Goal: Information Seeking & Learning: Find specific fact

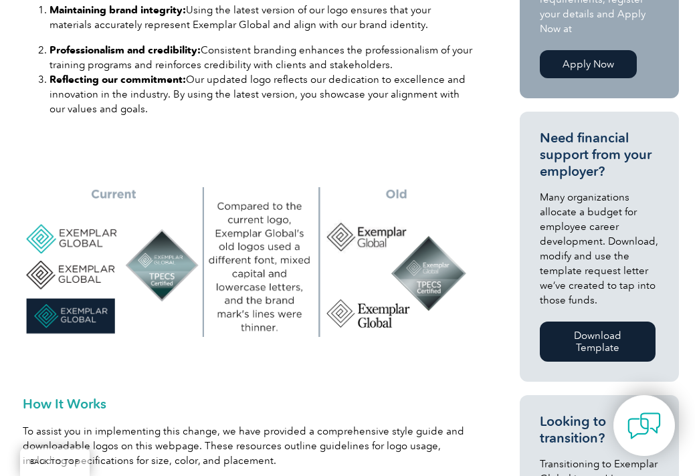
scroll to position [602, 0]
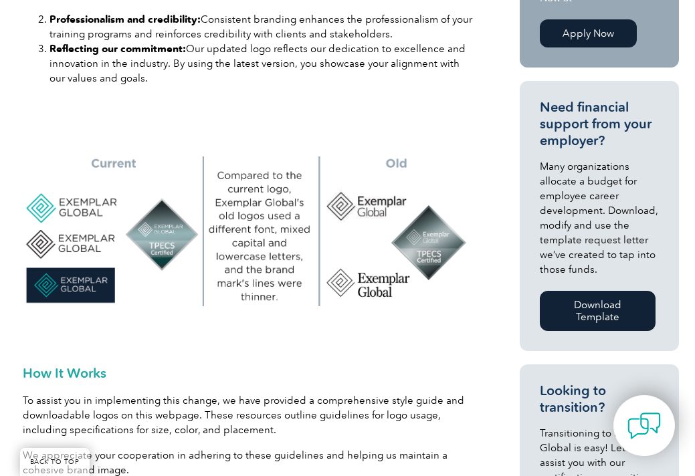
click at [81, 209] on img at bounding box center [248, 232] width 450 height 150
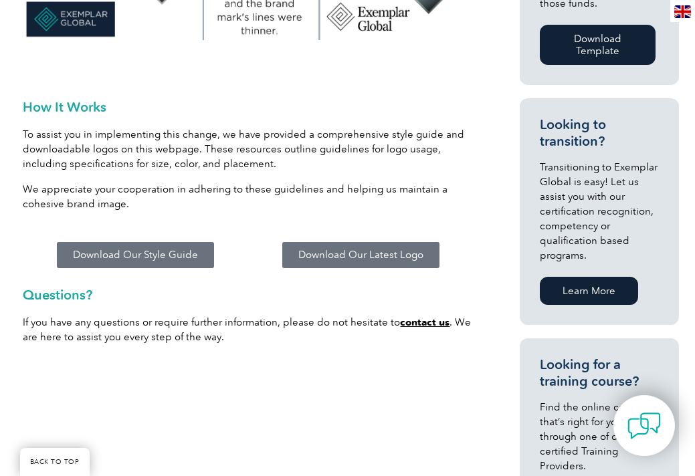
scroll to position [870, 0]
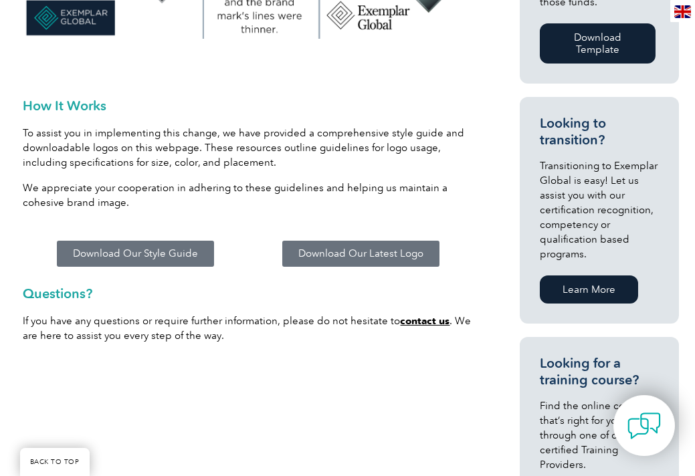
click at [367, 256] on span "Download Our Latest Logo" at bounding box center [360, 254] width 125 height 10
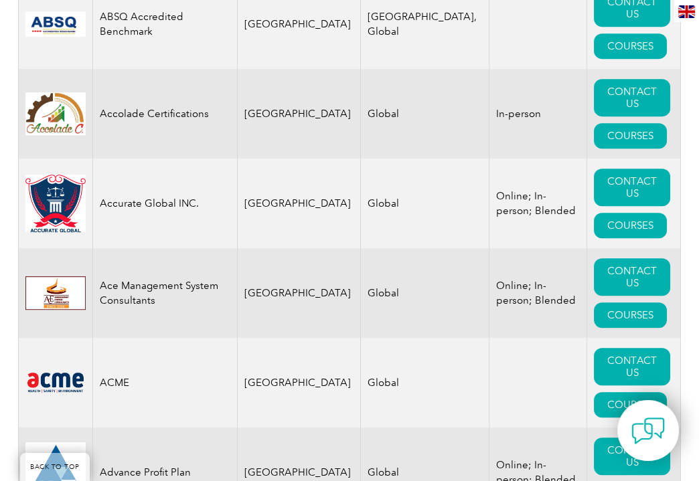
scroll to position [870, 0]
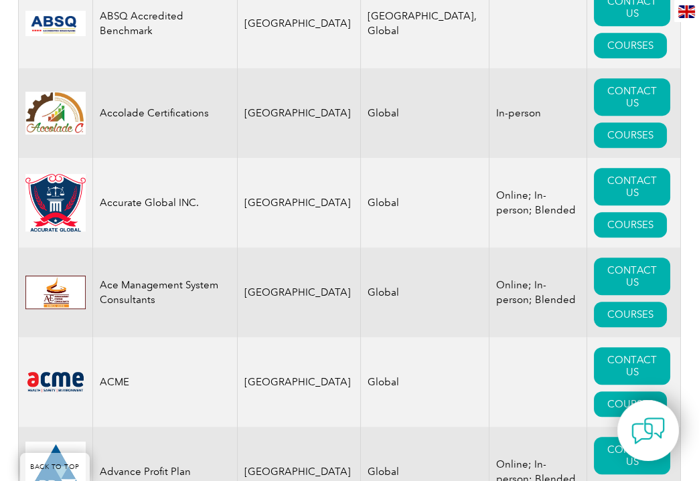
click at [45, 176] on img at bounding box center [55, 203] width 60 height 58
click at [60, 185] on img at bounding box center [55, 203] width 60 height 58
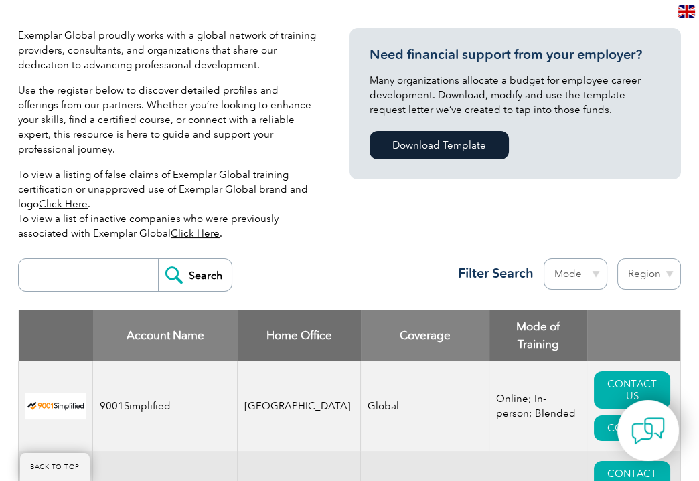
scroll to position [335, 0]
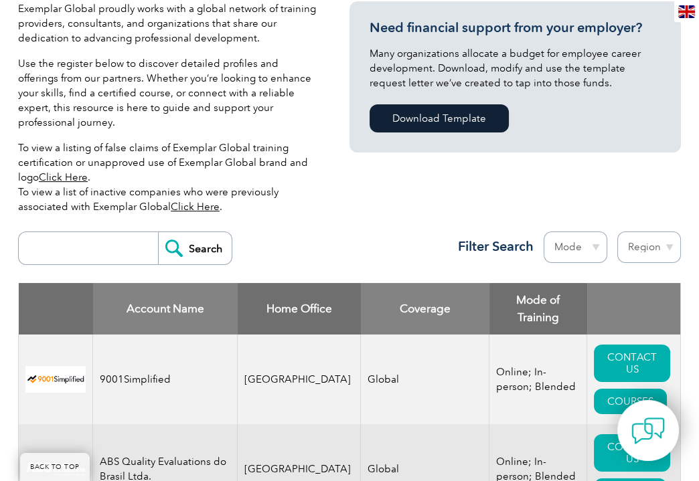
click at [81, 232] on input "search" at bounding box center [91, 248] width 132 height 32
type input "ricl"
click at [162, 236] on input "Search" at bounding box center [195, 248] width 74 height 32
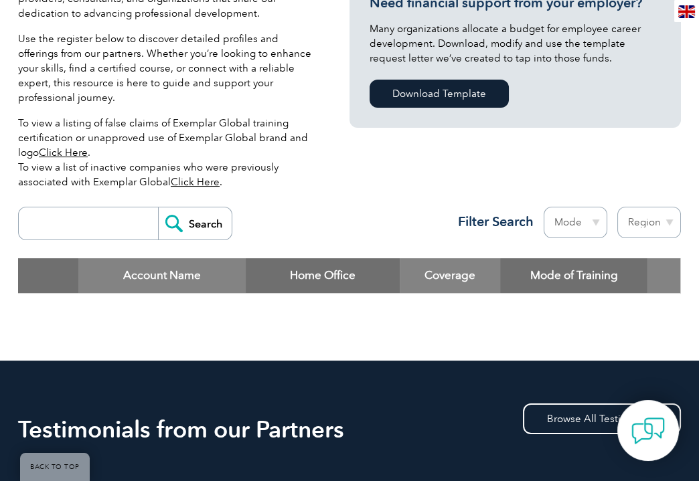
scroll to position [268, 0]
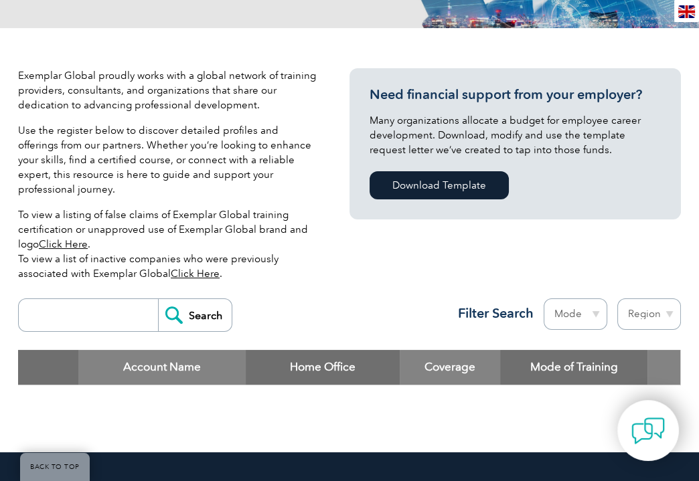
click at [72, 299] on input "search" at bounding box center [91, 315] width 132 height 32
type input "ROYAL"
click at [158, 299] on input "Search" at bounding box center [195, 315] width 74 height 32
click at [161, 302] on input "Search" at bounding box center [195, 315] width 74 height 32
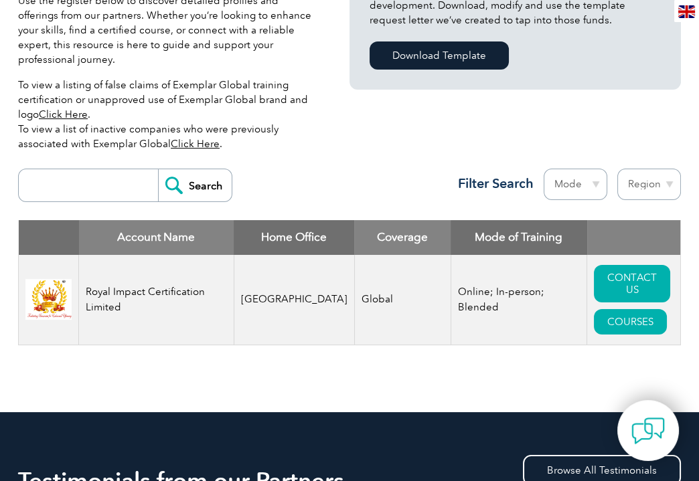
scroll to position [401, 0]
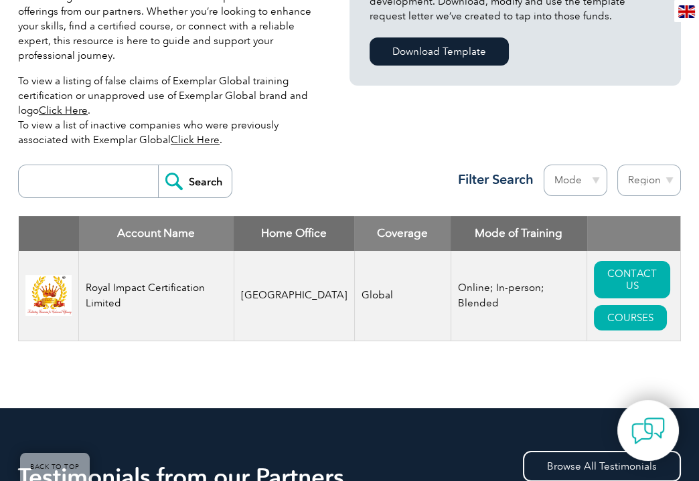
click at [161, 294] on td "Royal Impact Certification Limited" at bounding box center [156, 296] width 155 height 90
click at [74, 288] on td at bounding box center [49, 296] width 60 height 90
click at [53, 287] on td at bounding box center [49, 296] width 60 height 90
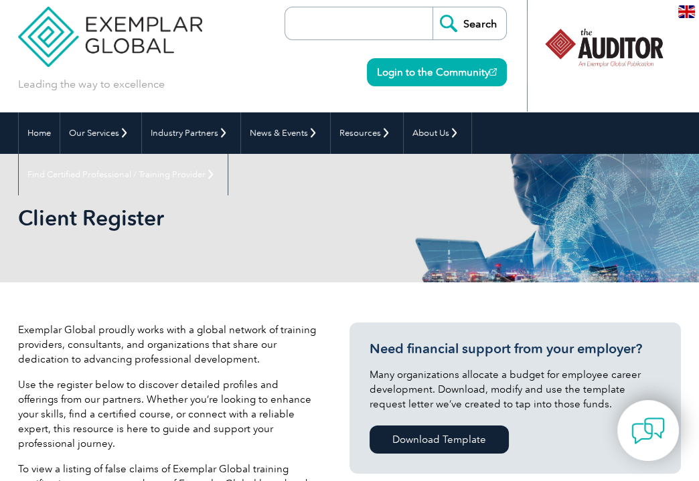
scroll to position [0, 0]
